Goal: Check status: Check status

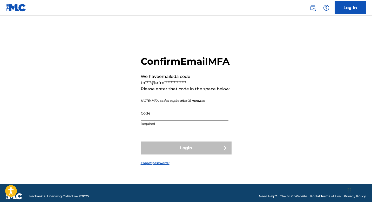
click at [177, 120] on input "Code" at bounding box center [185, 113] width 88 height 15
paste input "064194"
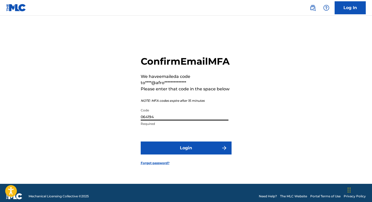
type input "064194"
click at [141, 141] on button "Login" at bounding box center [186, 147] width 91 height 13
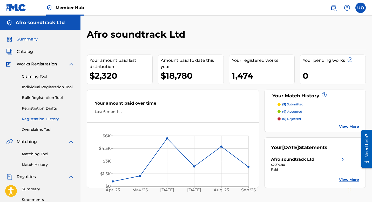
click at [41, 119] on link "Registration History" at bounding box center [48, 118] width 52 height 5
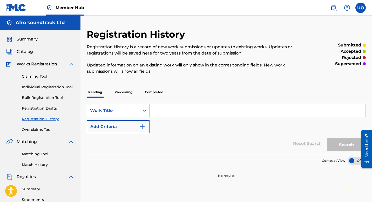
click at [149, 88] on p "Completed" at bounding box center [154, 92] width 22 height 11
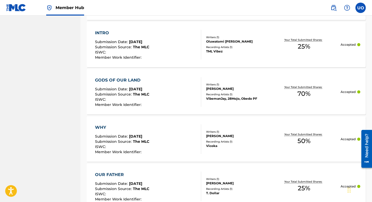
scroll to position [517, 0]
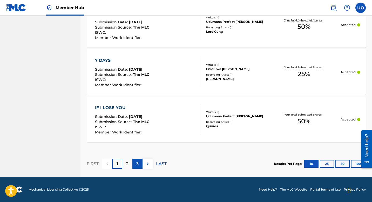
click at [138, 163] on p "3" at bounding box center [137, 164] width 2 height 6
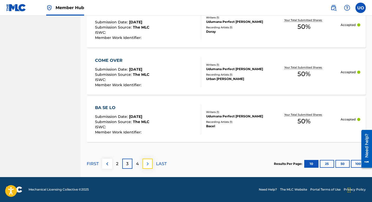
click at [148, 165] on img at bounding box center [148, 164] width 6 height 6
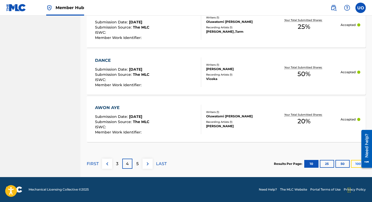
click at [354, 165] on button "100" at bounding box center [358, 164] width 14 height 8
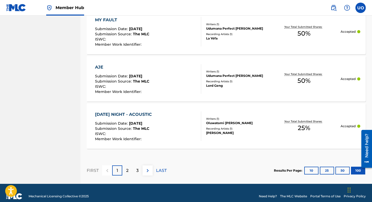
scroll to position [4767, 0]
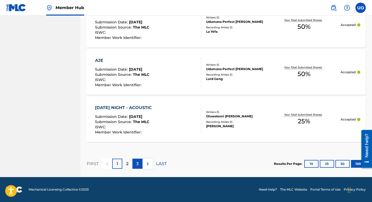
click at [139, 168] on div "3" at bounding box center [137, 164] width 10 height 10
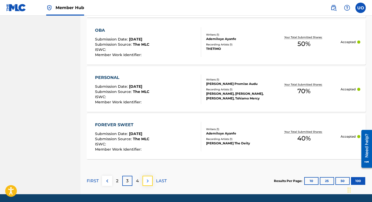
click at [148, 179] on img at bounding box center [148, 181] width 6 height 6
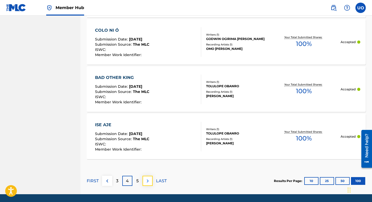
click at [145, 180] on img at bounding box center [148, 181] width 6 height 6
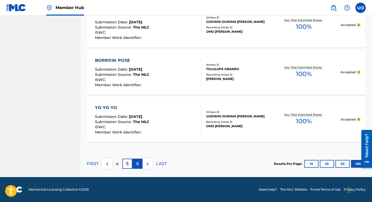
click at [137, 164] on p "6" at bounding box center [137, 164] width 3 height 6
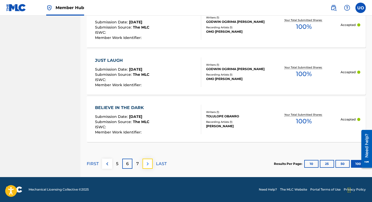
click at [146, 165] on img at bounding box center [148, 164] width 6 height 6
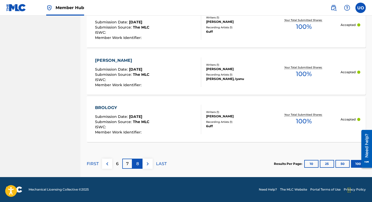
click at [137, 163] on p "8" at bounding box center [137, 164] width 3 height 6
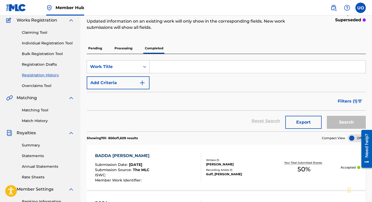
scroll to position [45, 0]
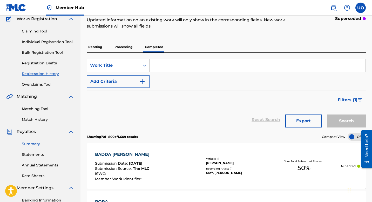
click at [26, 144] on link "Summary" at bounding box center [48, 143] width 52 height 5
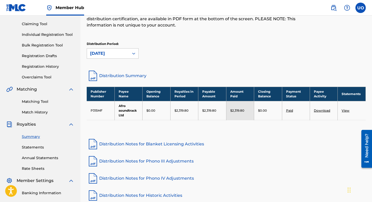
scroll to position [54, 0]
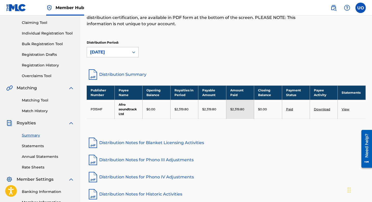
click at [145, 73] on link "Distribution Summary" at bounding box center [226, 74] width 279 height 12
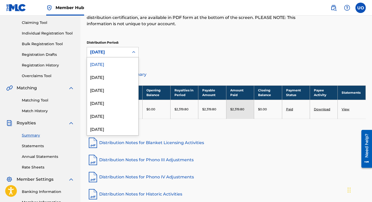
click at [122, 53] on div "[DATE]" at bounding box center [108, 52] width 36 height 6
click at [113, 78] on div "[DATE]" at bounding box center [112, 76] width 51 height 13
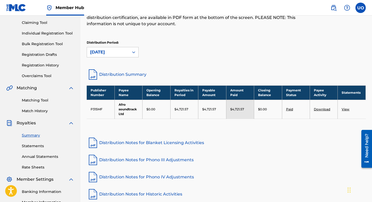
click at [112, 75] on link "Distribution Summary" at bounding box center [226, 74] width 279 height 12
